Goal: Information Seeking & Learning: Learn about a topic

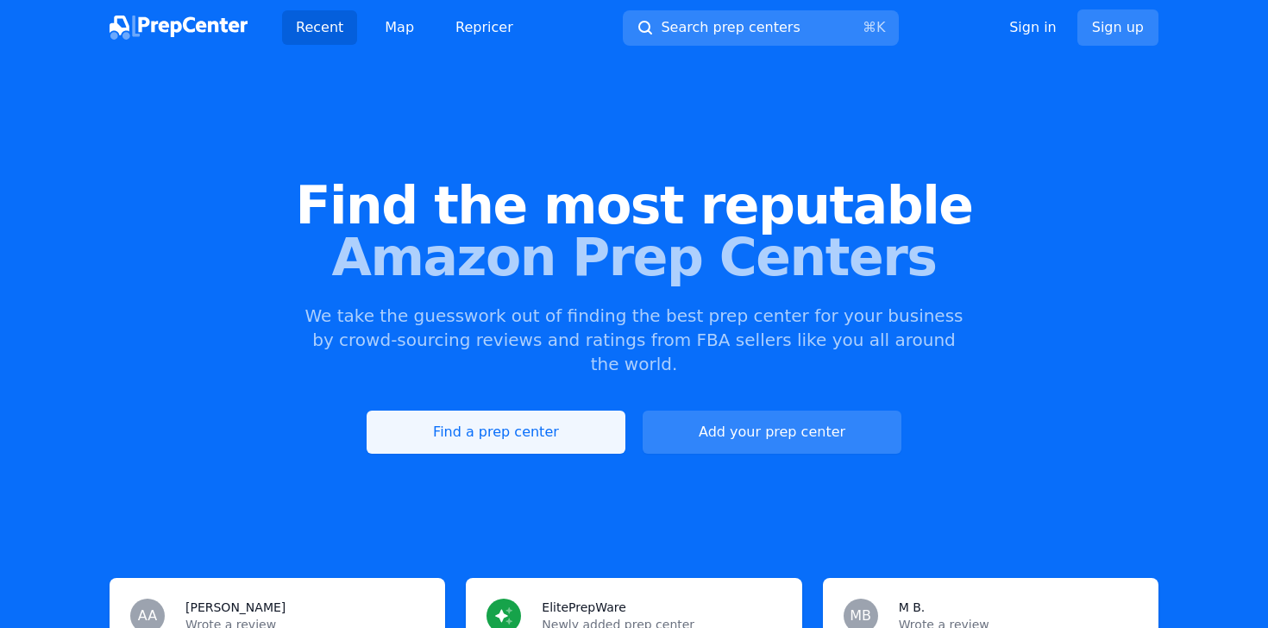
click at [558, 411] on link "Find a prep center" at bounding box center [496, 432] width 259 height 43
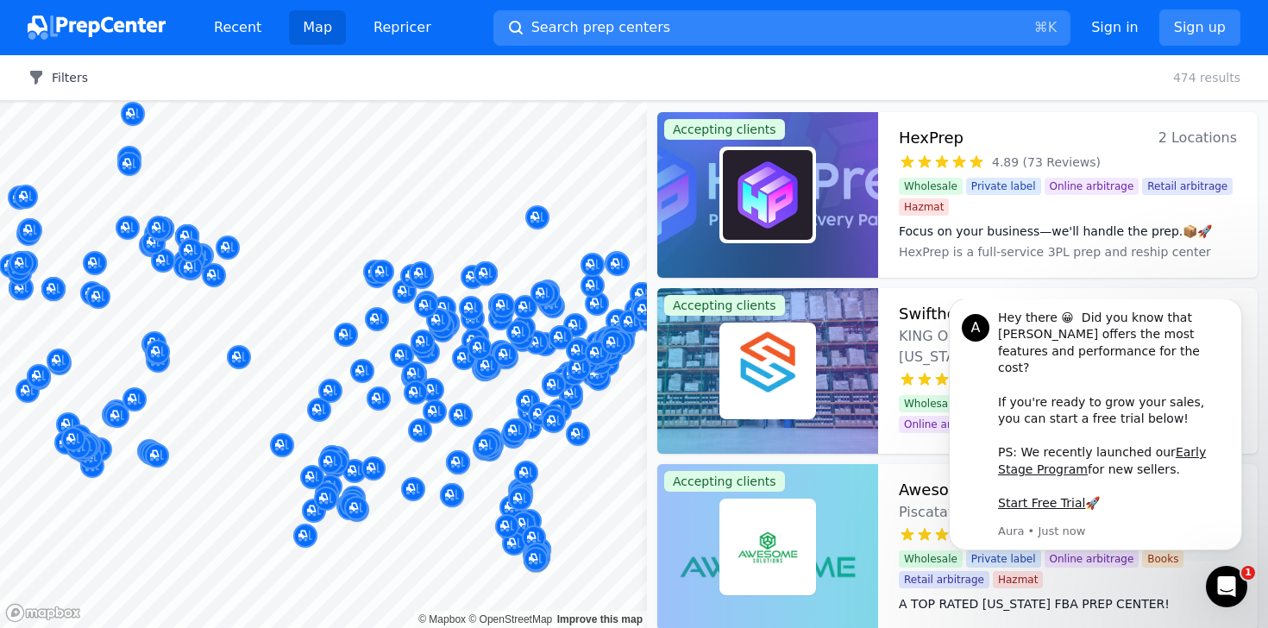
click at [65, 81] on button "Filters" at bounding box center [58, 77] width 60 height 17
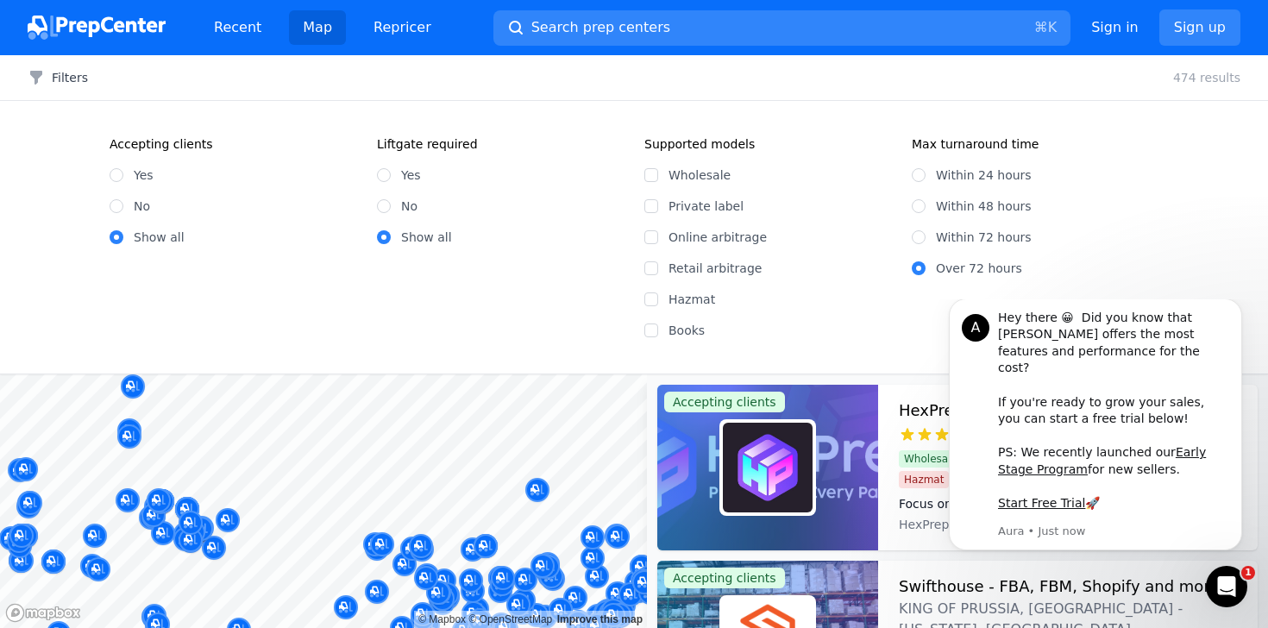
click at [383, 205] on div at bounding box center [537, 199] width 331 height 14
click at [375, 204] on div at bounding box center [537, 199] width 331 height 14
click at [384, 204] on div at bounding box center [537, 199] width 331 height 14
click at [388, 236] on input "Show all" at bounding box center [384, 237] width 14 height 14
click at [386, 211] on input "No" at bounding box center [384, 206] width 14 height 14
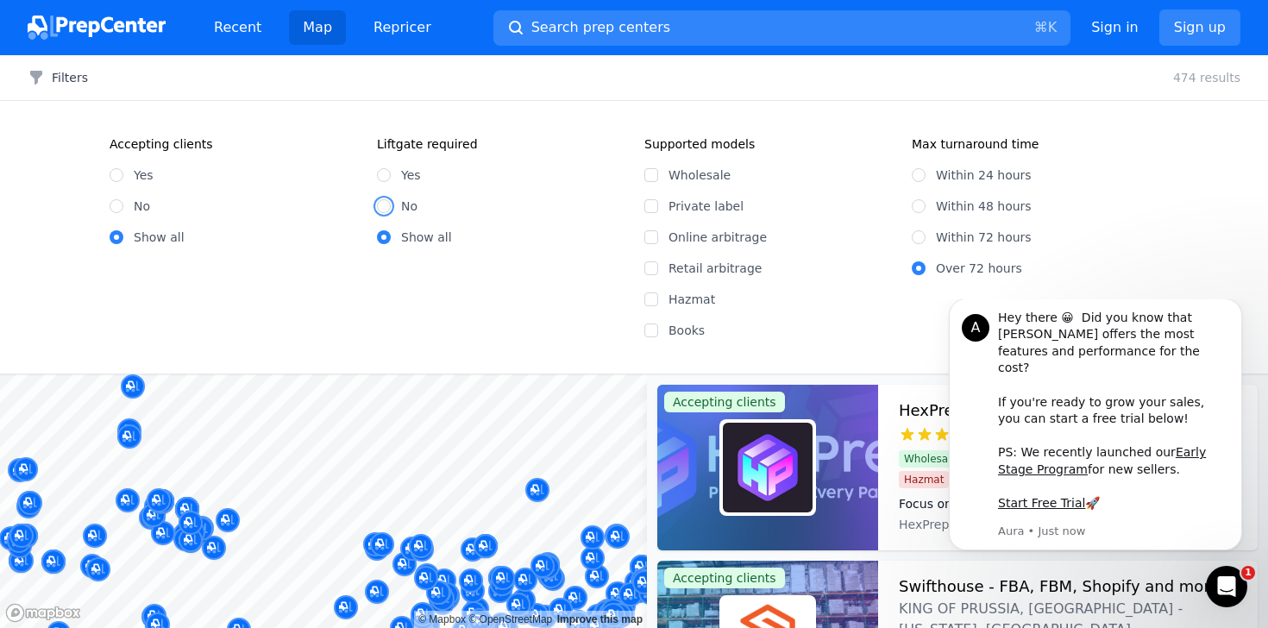
radio input "true"
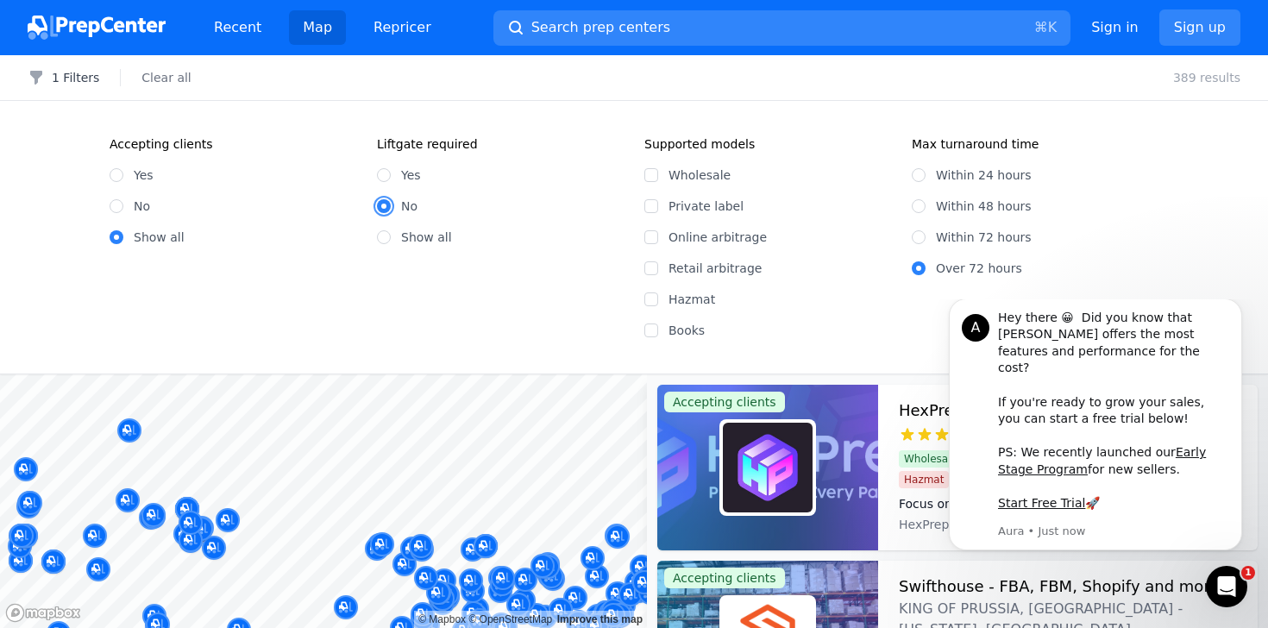
click at [386, 211] on input "No" at bounding box center [384, 206] width 14 height 14
click at [922, 204] on input "Within 48 hours" at bounding box center [919, 206] width 14 height 14
radio input "true"
click at [1204, 224] on div "Accepting clients Yes No Show all Liftgate required Yes No Show all Supported m…" at bounding box center [634, 237] width 1268 height 273
click at [1137, 79] on div "2 Filters Clear all 340 results" at bounding box center [634, 78] width 1268 height 46
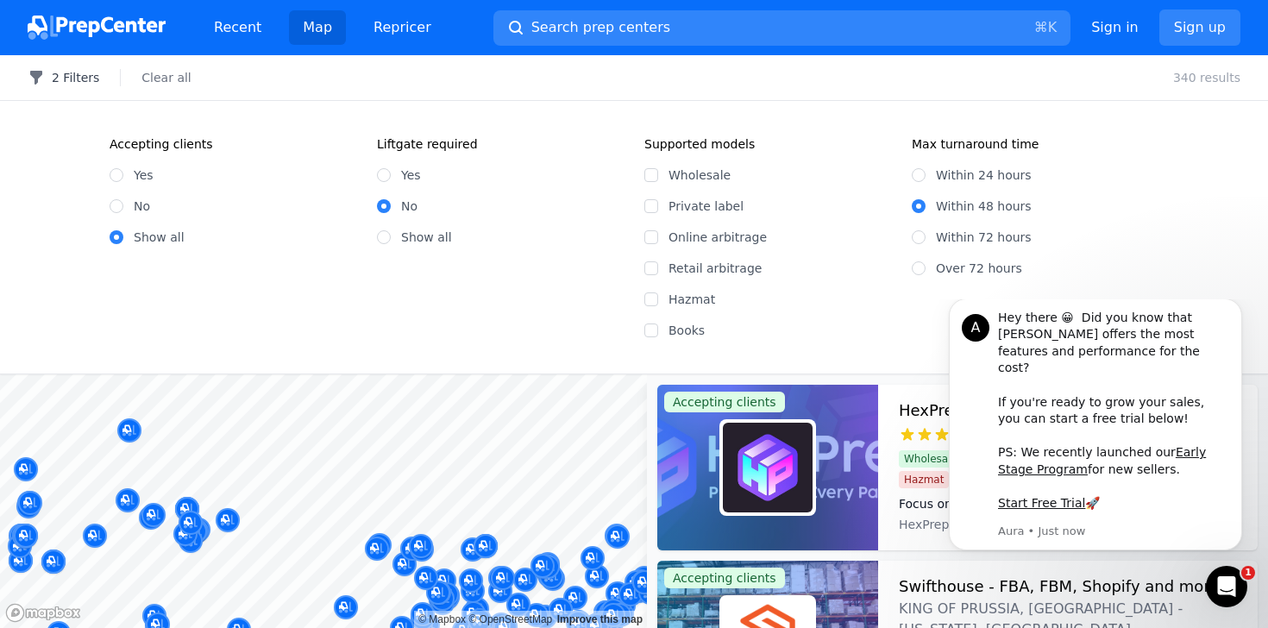
click at [60, 76] on button "2 Filters" at bounding box center [64, 77] width 72 height 17
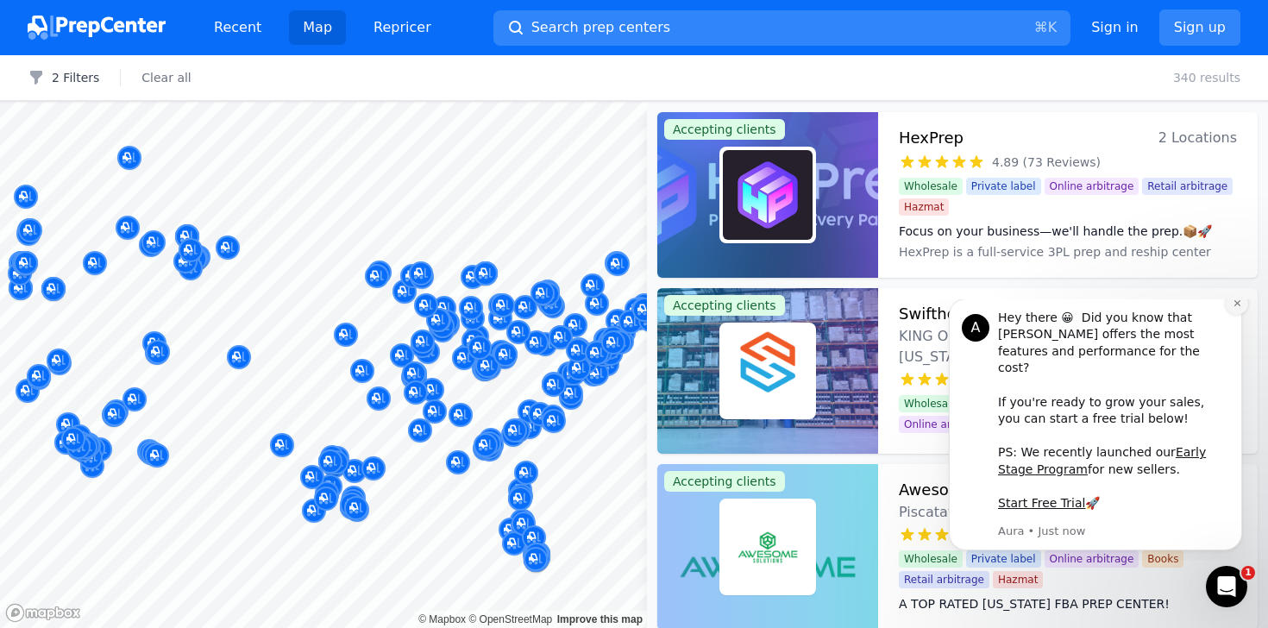
click at [1236, 308] on icon "Dismiss notification" at bounding box center [1237, 303] width 9 height 9
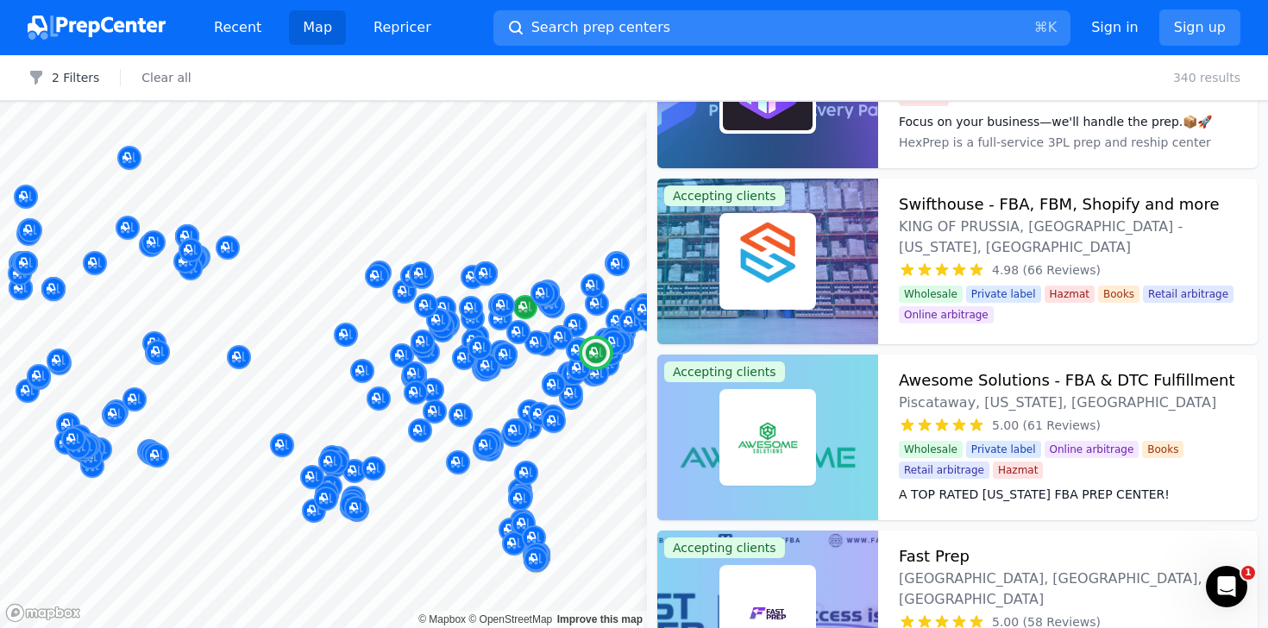
scroll to position [133, 0]
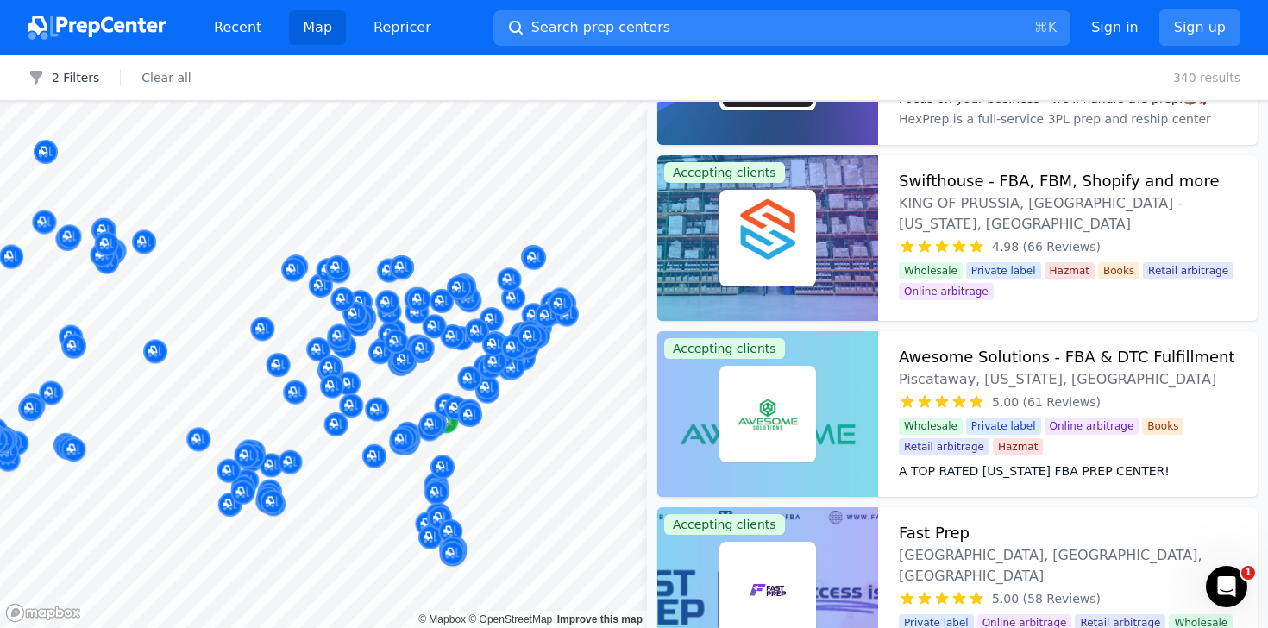
click at [450, 102] on div at bounding box center [323, 102] width 647 height 0
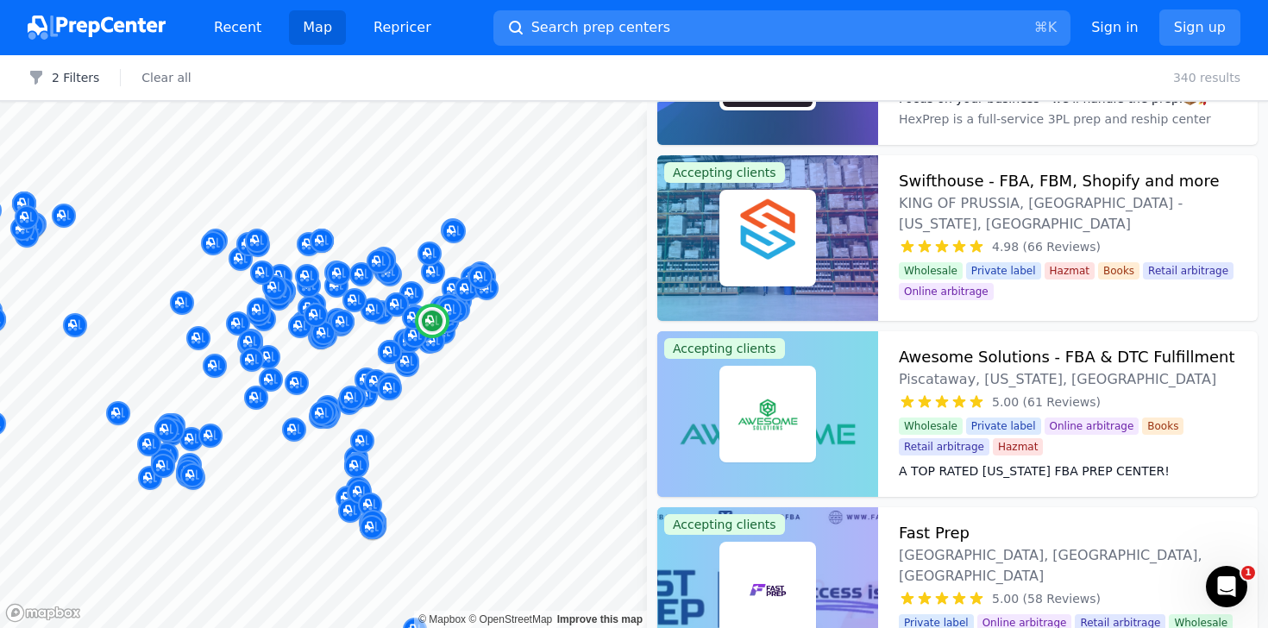
scroll to position [0, 0]
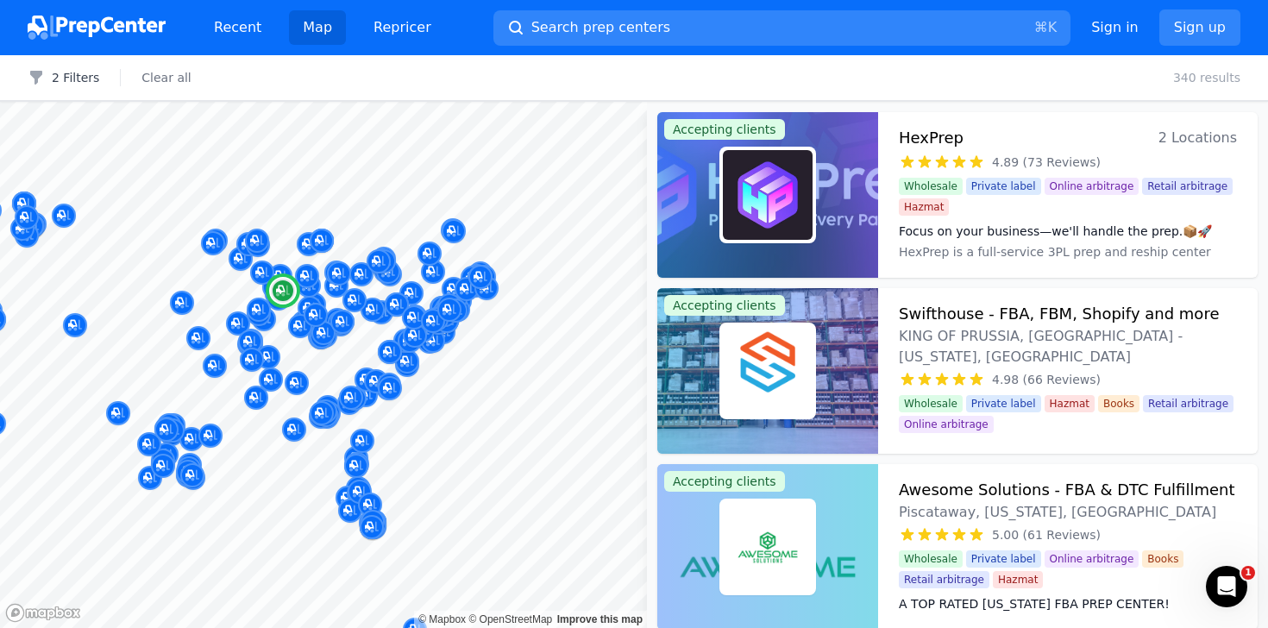
click at [821, 204] on div at bounding box center [767, 195] width 221 height 166
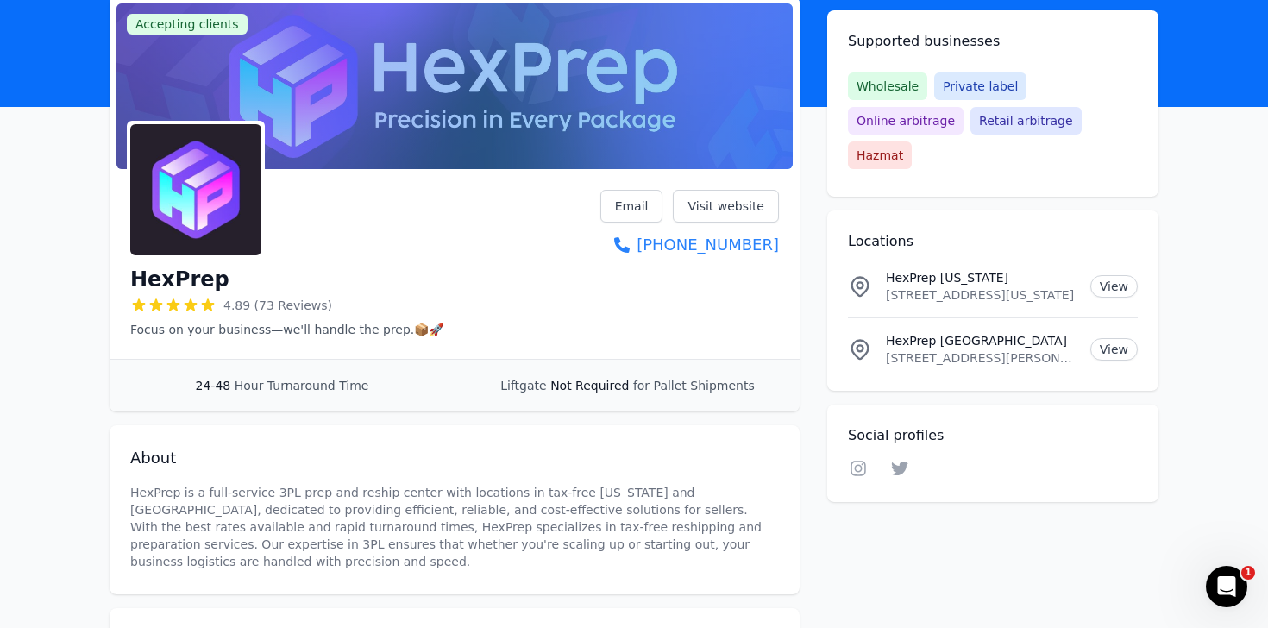
scroll to position [113, 0]
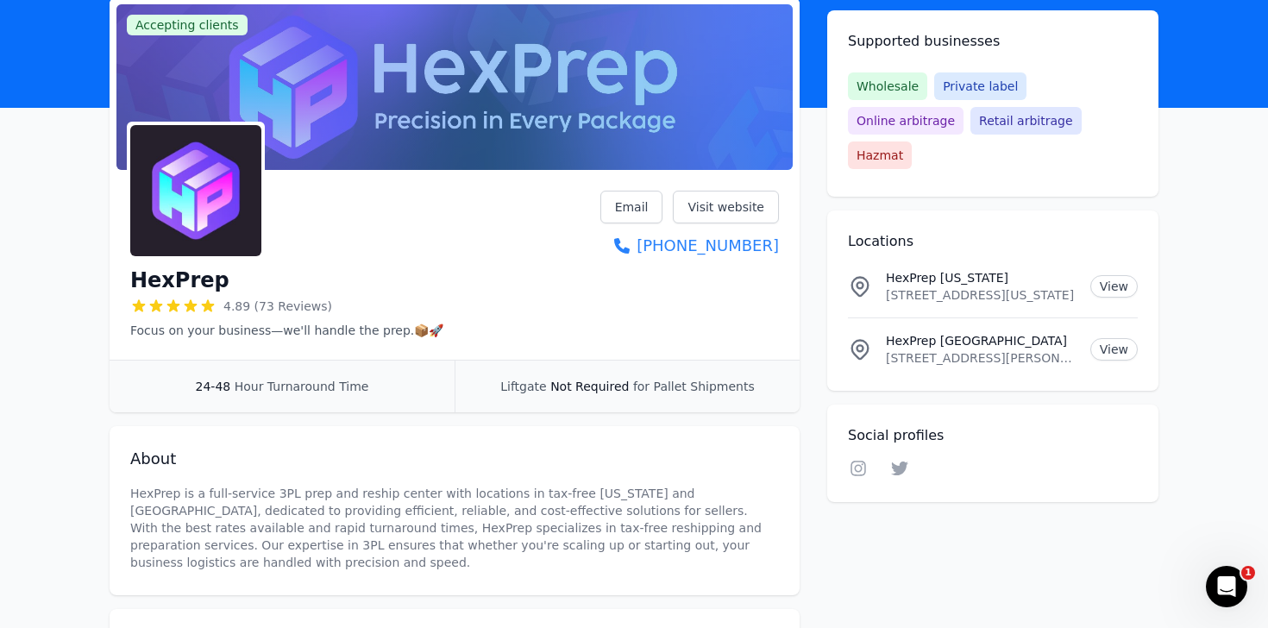
click at [642, 394] on div "Liftgate Not Required for Pallet Shipments" at bounding box center [627, 387] width 345 height 52
click at [720, 209] on link "Visit website" at bounding box center [726, 207] width 106 height 33
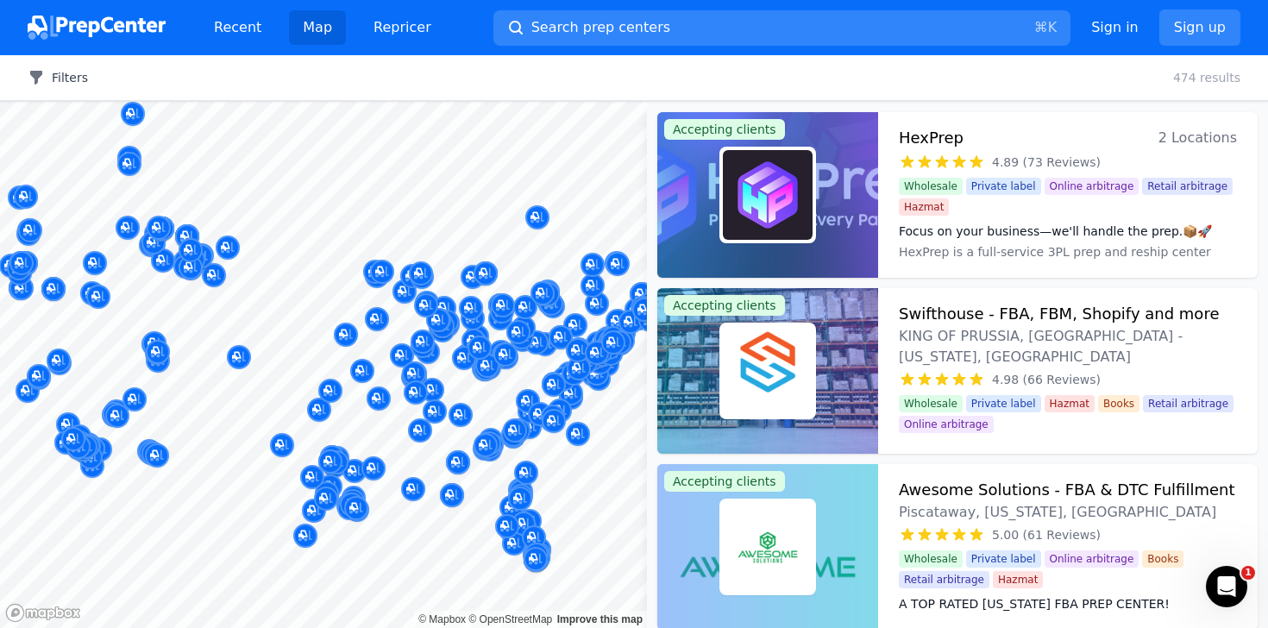
click at [53, 79] on button "Filters" at bounding box center [58, 77] width 60 height 17
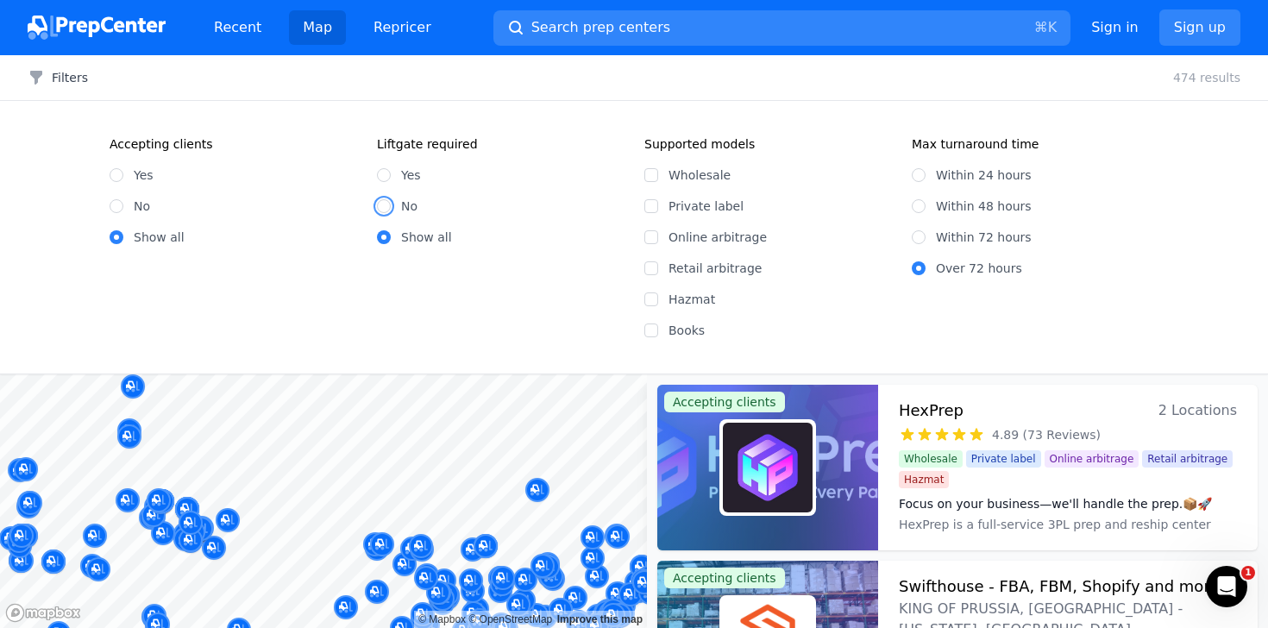
click at [386, 212] on input "No" at bounding box center [384, 206] width 14 height 14
radio input "true"
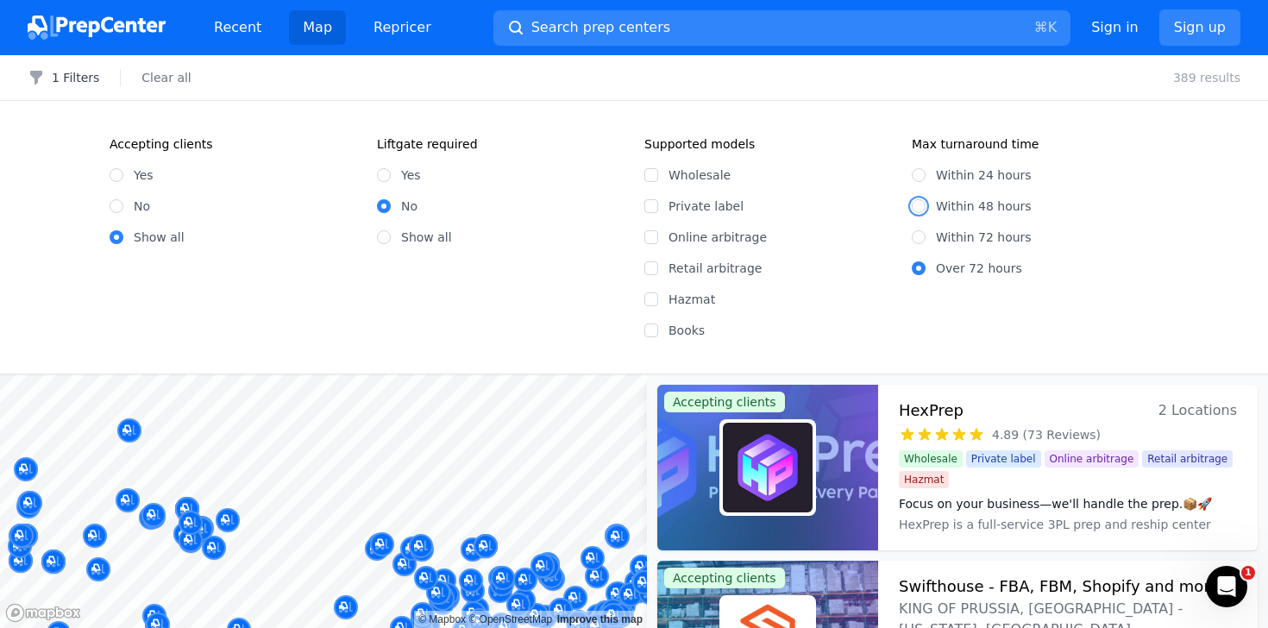
click at [913, 203] on input "Within 48 hours" at bounding box center [919, 206] width 14 height 14
radio input "true"
click at [32, 80] on icon "button" at bounding box center [36, 77] width 17 height 17
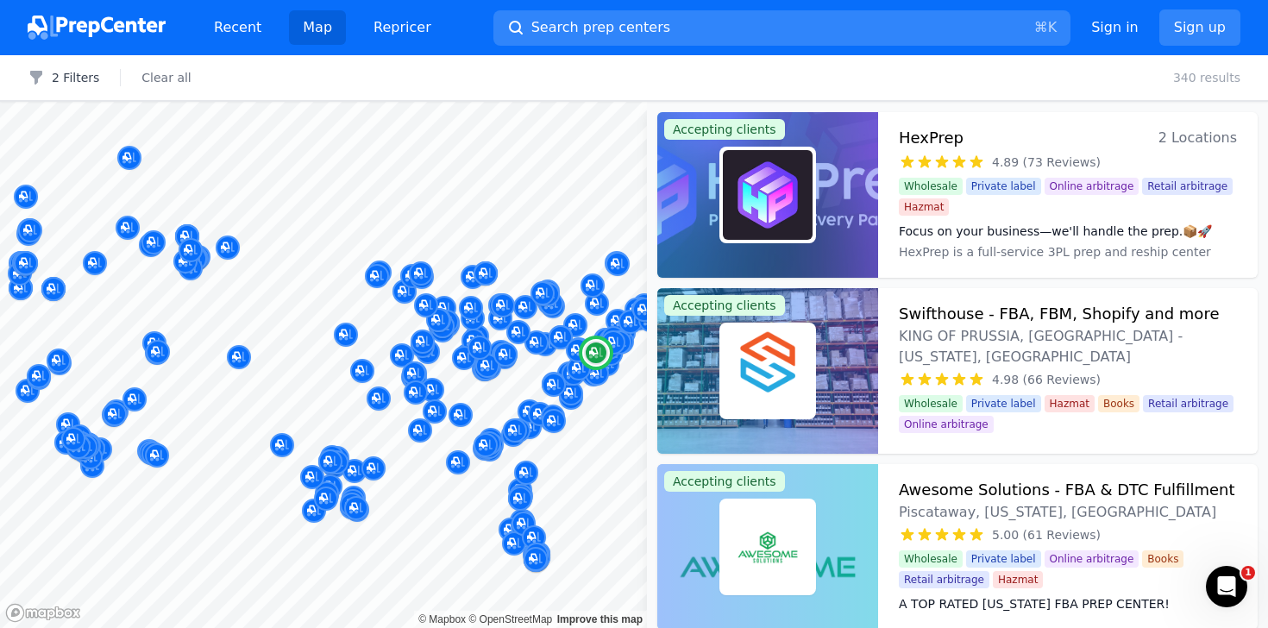
click at [946, 336] on span "KING OF PRUSSIA, [GEOGRAPHIC_DATA] - [US_STATE], [GEOGRAPHIC_DATA]" at bounding box center [1068, 346] width 338 height 41
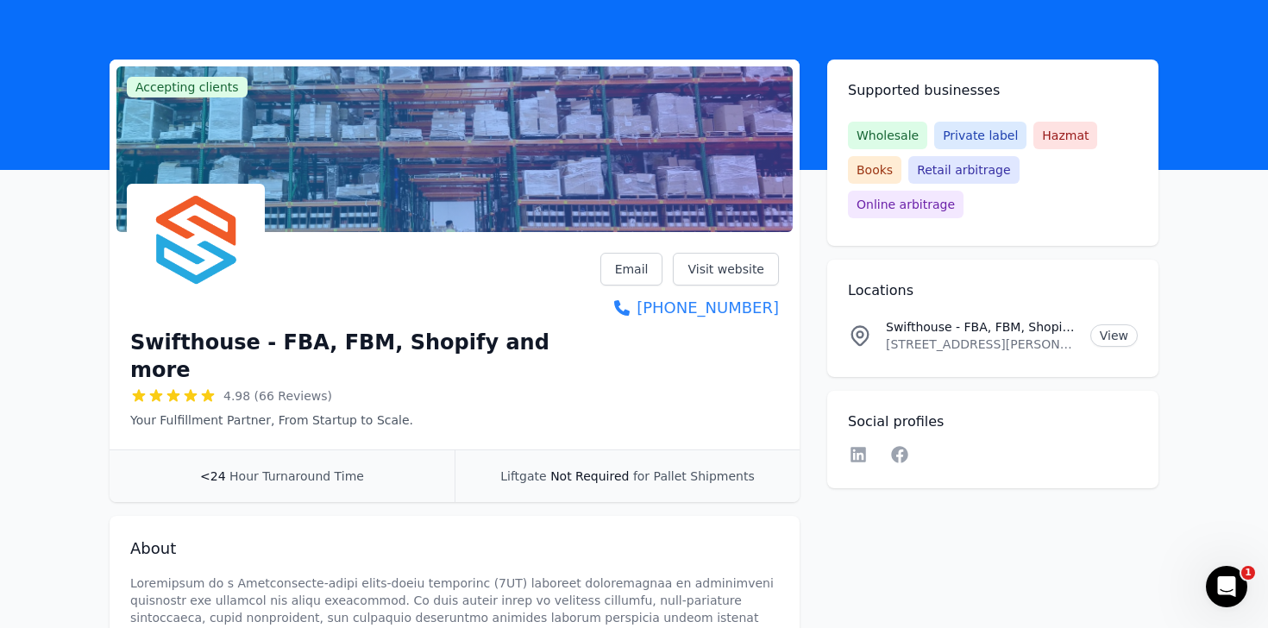
scroll to position [72, 0]
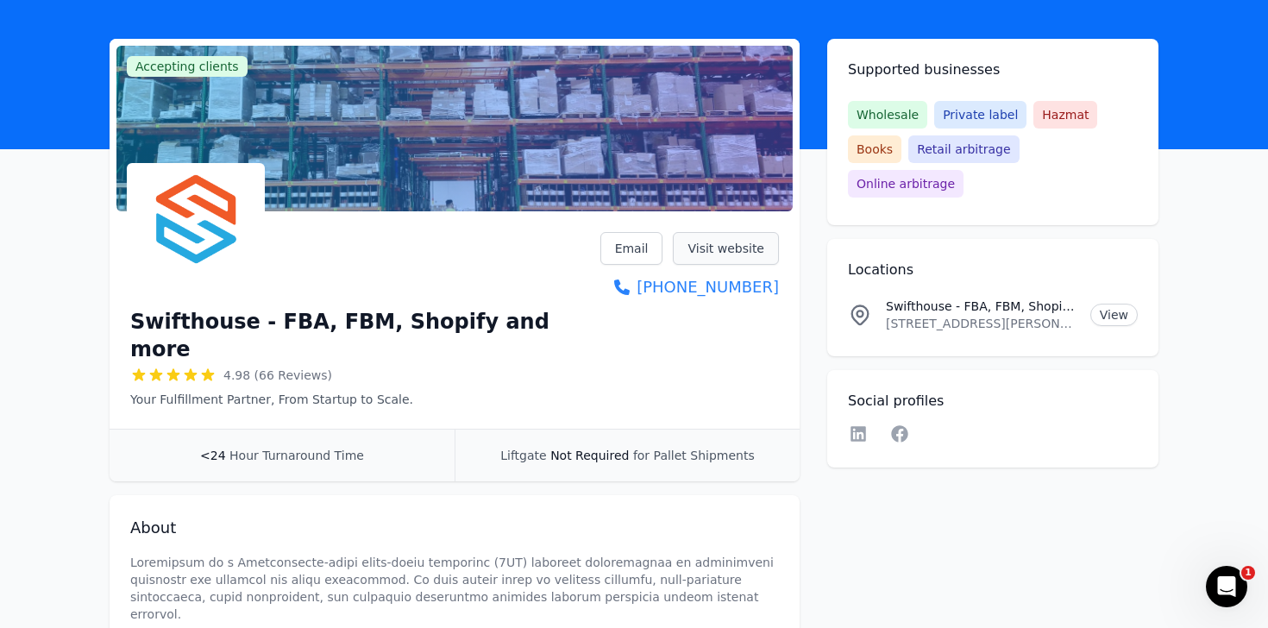
click at [745, 243] on link "Visit website" at bounding box center [726, 248] width 106 height 33
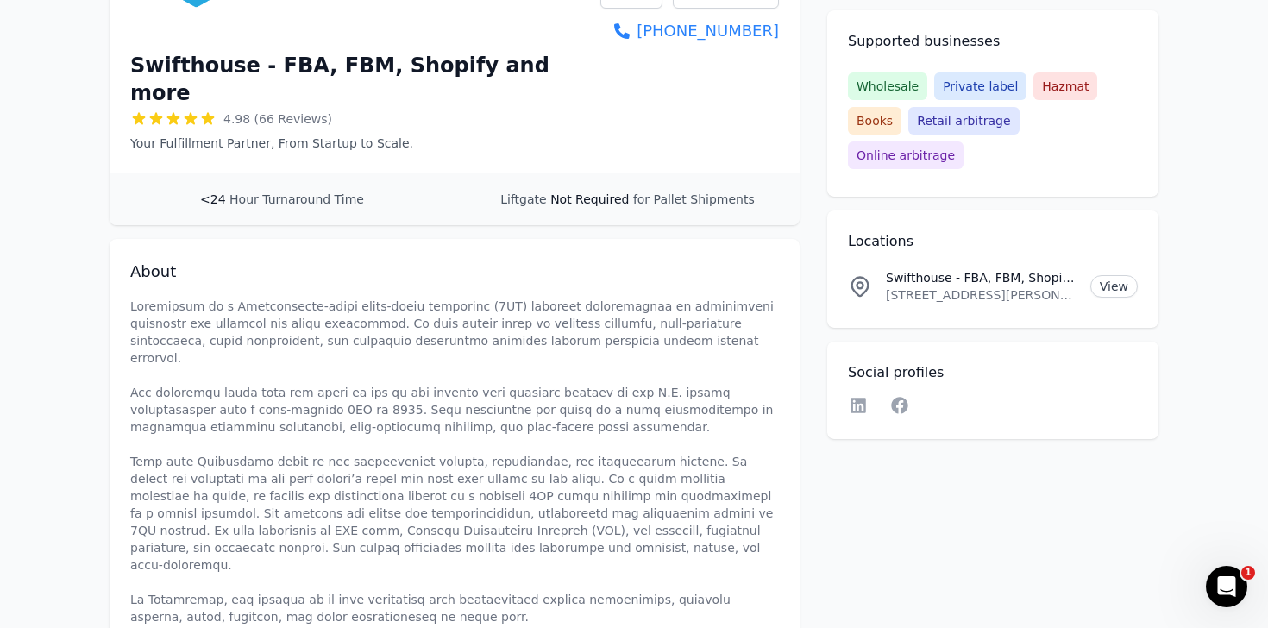
scroll to position [0, 0]
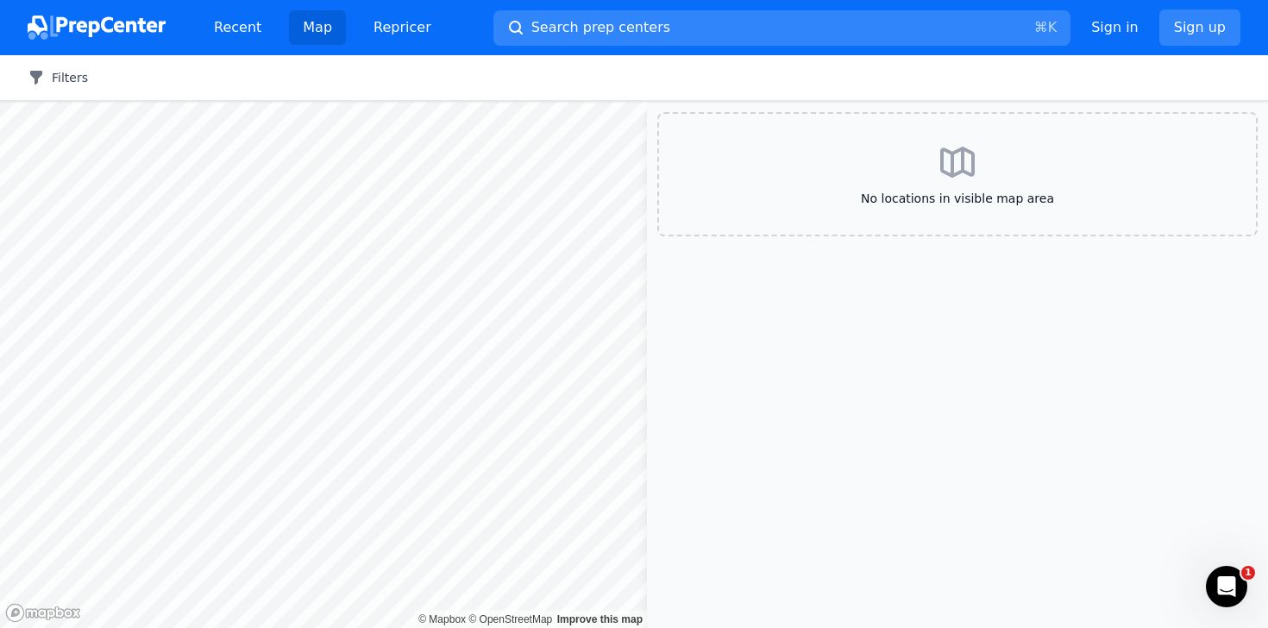
click at [61, 82] on button "Filters" at bounding box center [58, 77] width 60 height 17
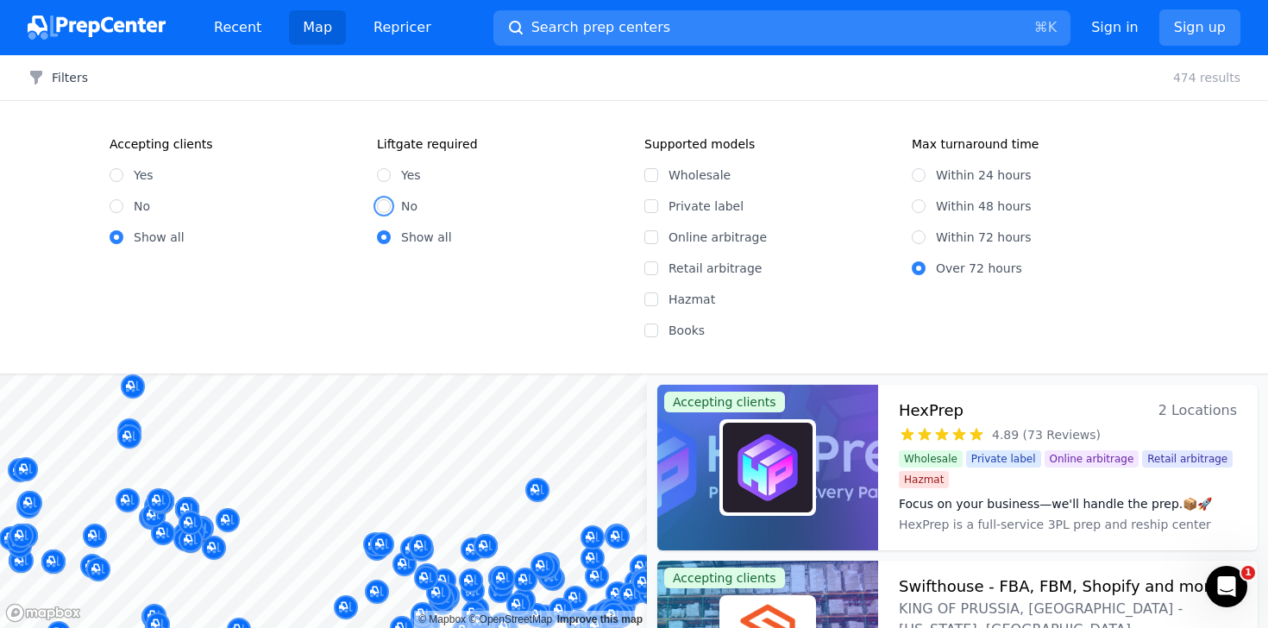
click at [390, 208] on input "No" at bounding box center [384, 206] width 14 height 14
radio input "true"
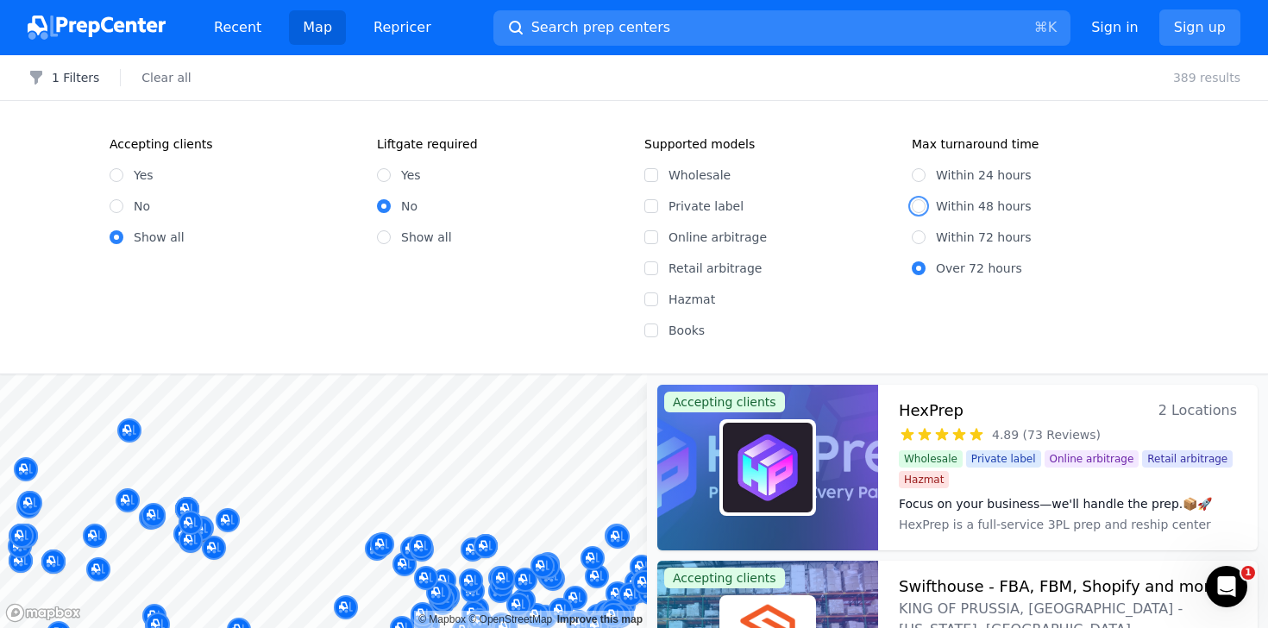
click at [923, 204] on input "Within 48 hours" at bounding box center [919, 206] width 14 height 14
radio input "true"
click at [35, 75] on icon "button" at bounding box center [36, 78] width 12 height 14
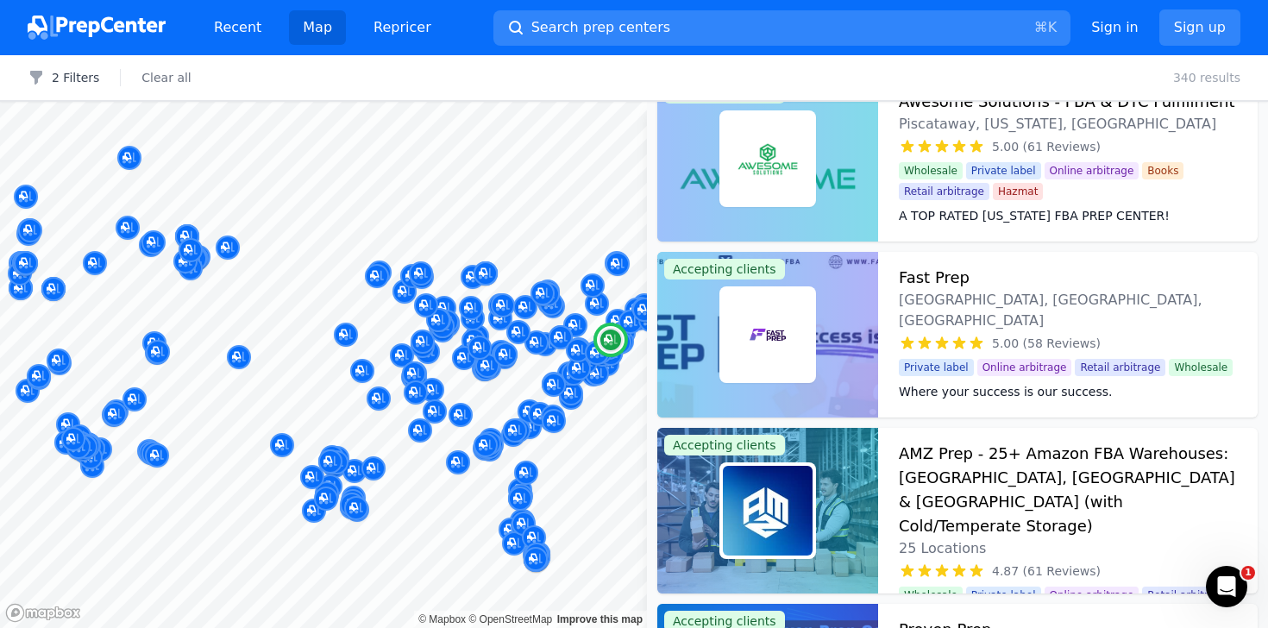
scroll to position [340, 0]
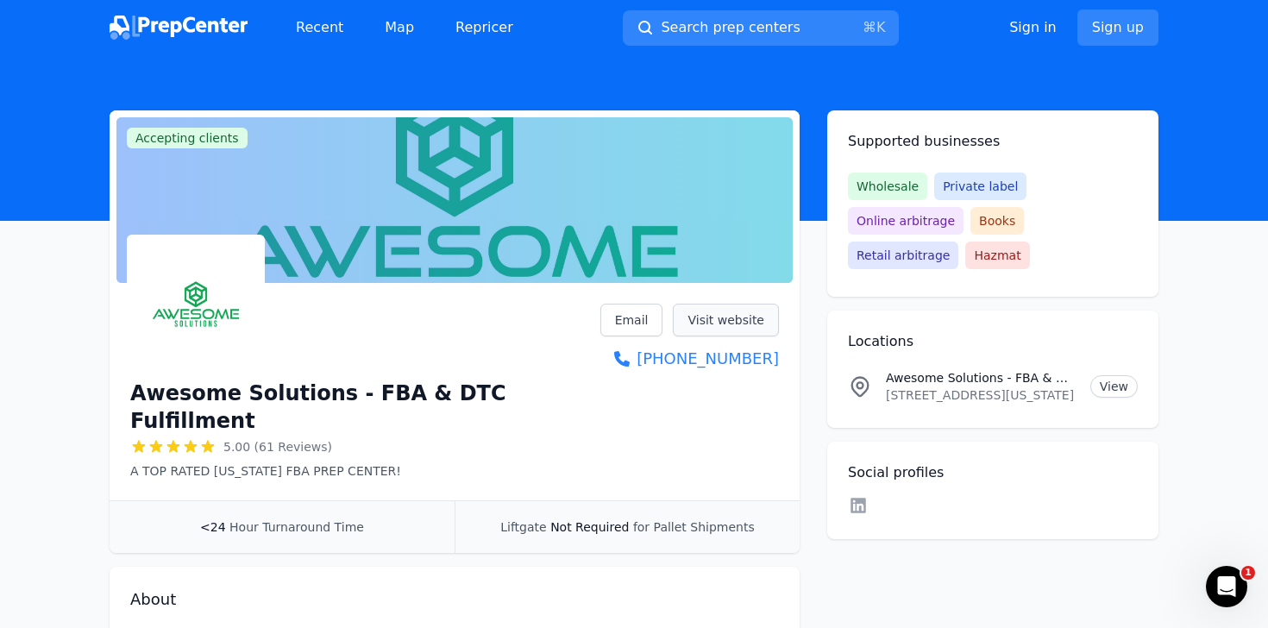
click at [721, 315] on link "Visit website" at bounding box center [726, 320] width 106 height 33
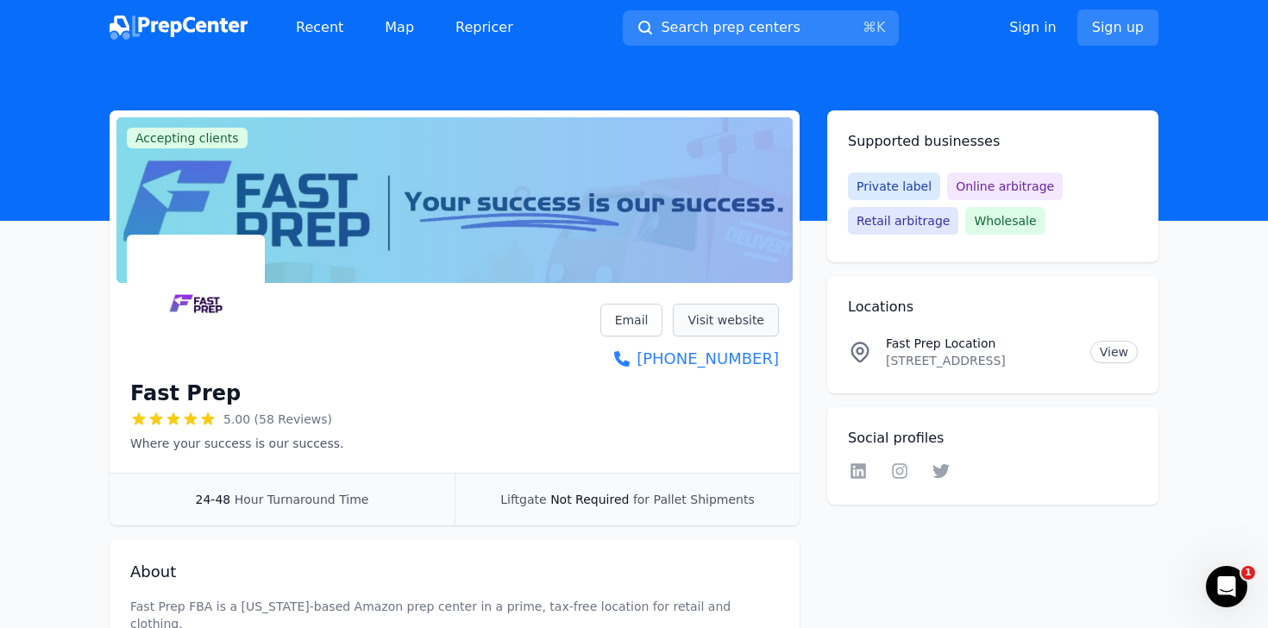
click at [716, 332] on link "Visit website" at bounding box center [726, 320] width 106 height 33
